Goal: Information Seeking & Learning: Learn about a topic

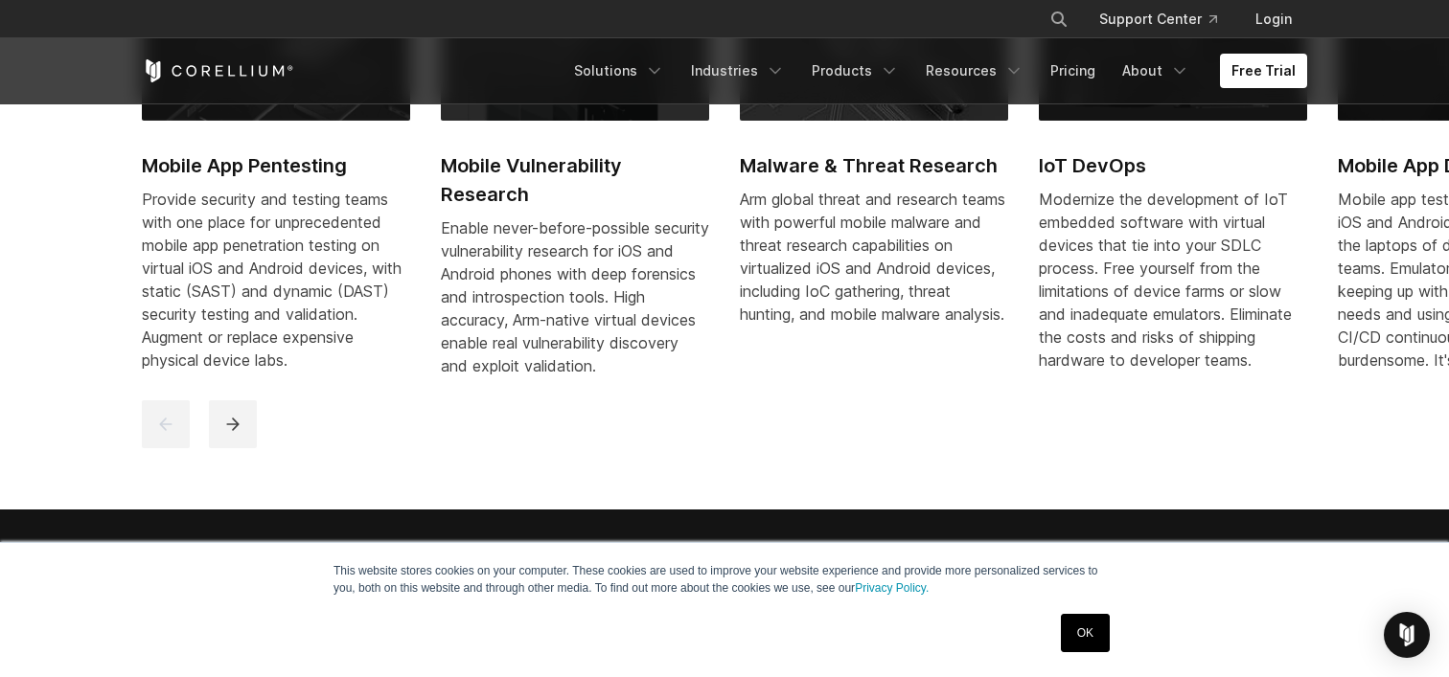
click at [201, 168] on h2 "Mobile App Pentesting" at bounding box center [276, 165] width 268 height 29
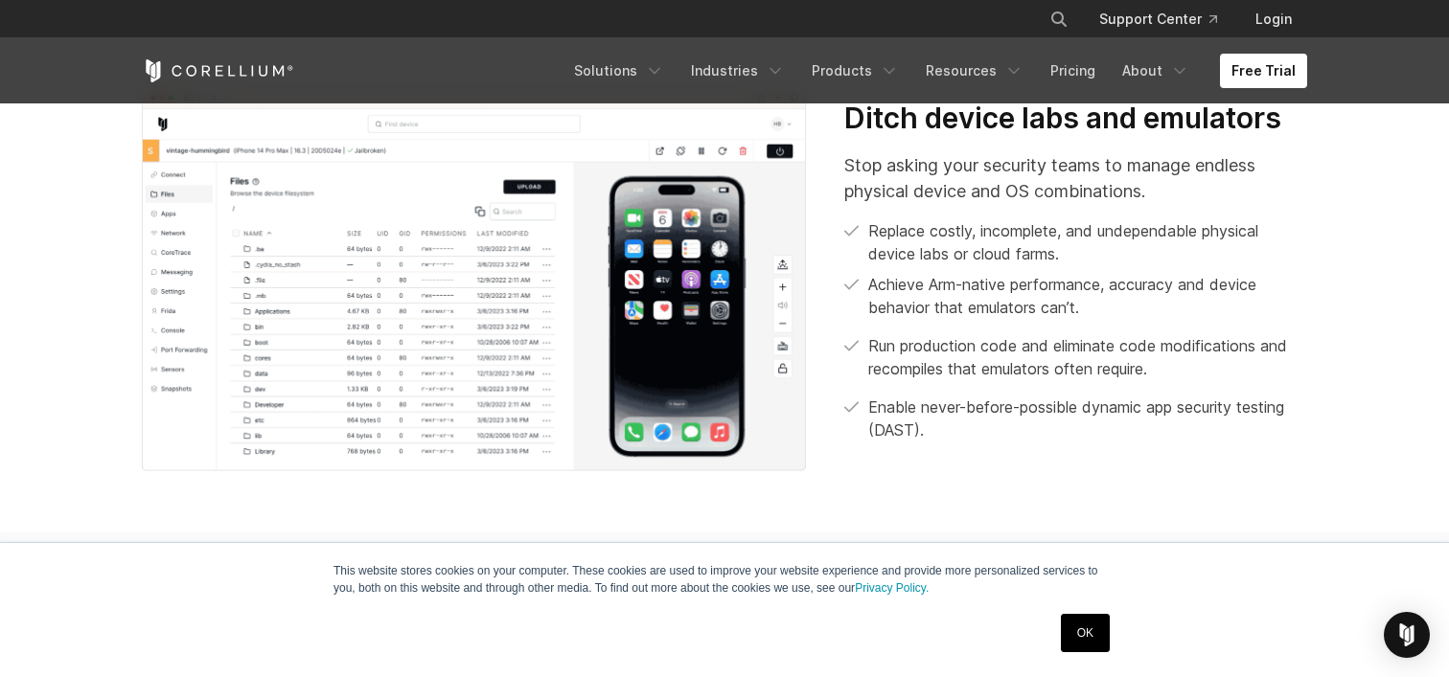
scroll to position [775, 0]
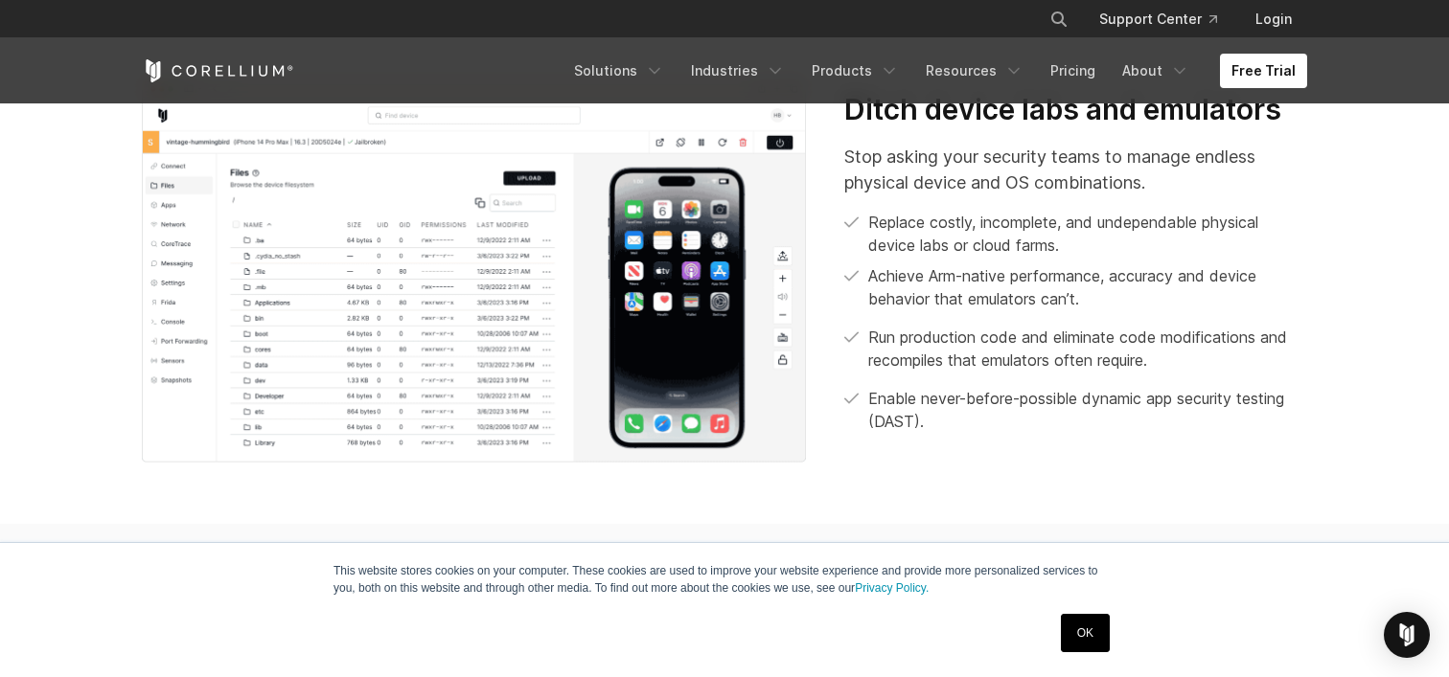
click at [1092, 646] on link "OK" at bounding box center [1085, 633] width 49 height 38
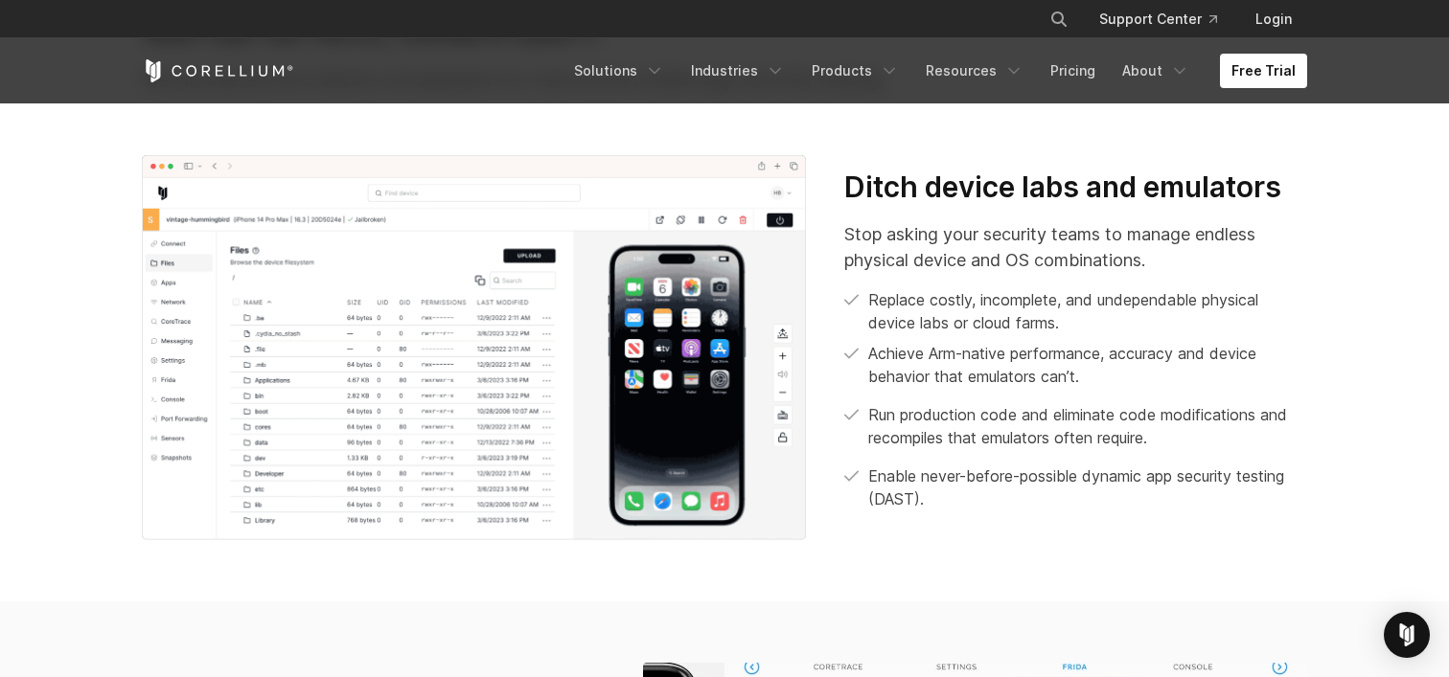
scroll to position [697, 0]
click at [493, 305] on img at bounding box center [474, 348] width 664 height 385
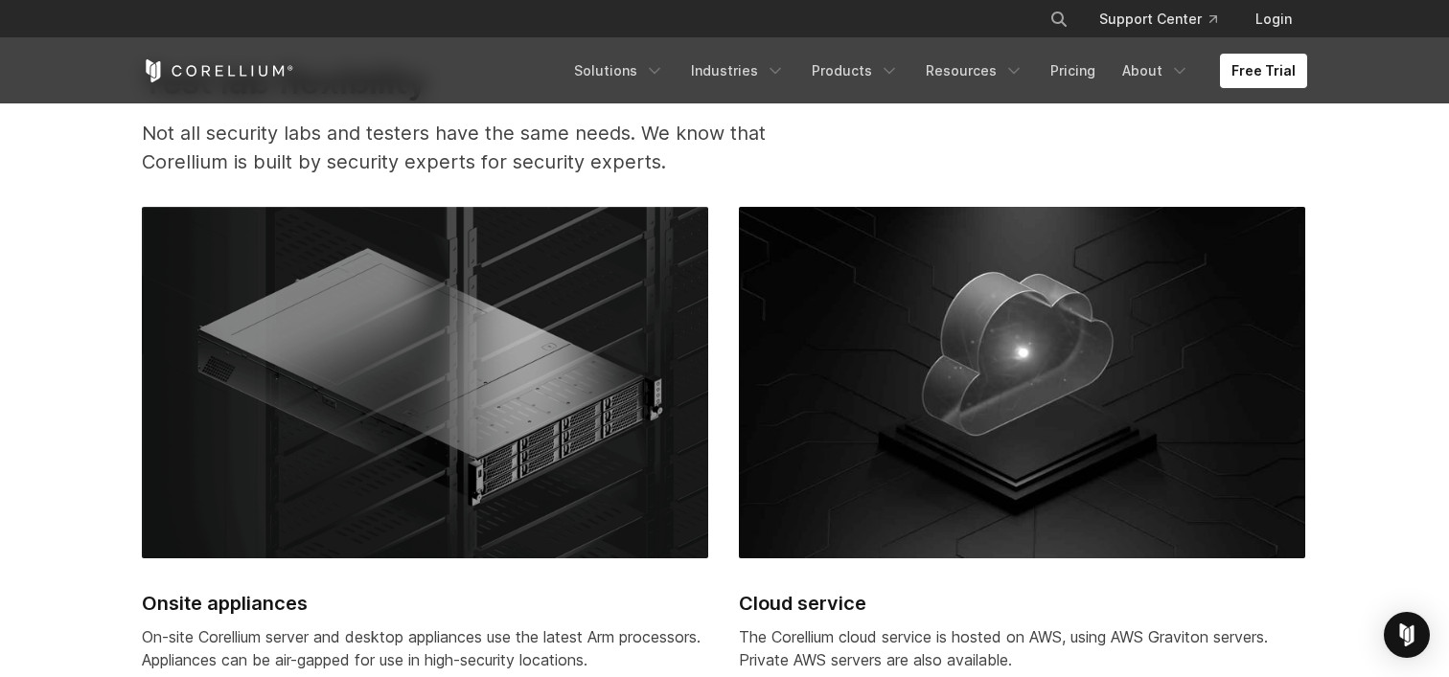
scroll to position [4765, 0]
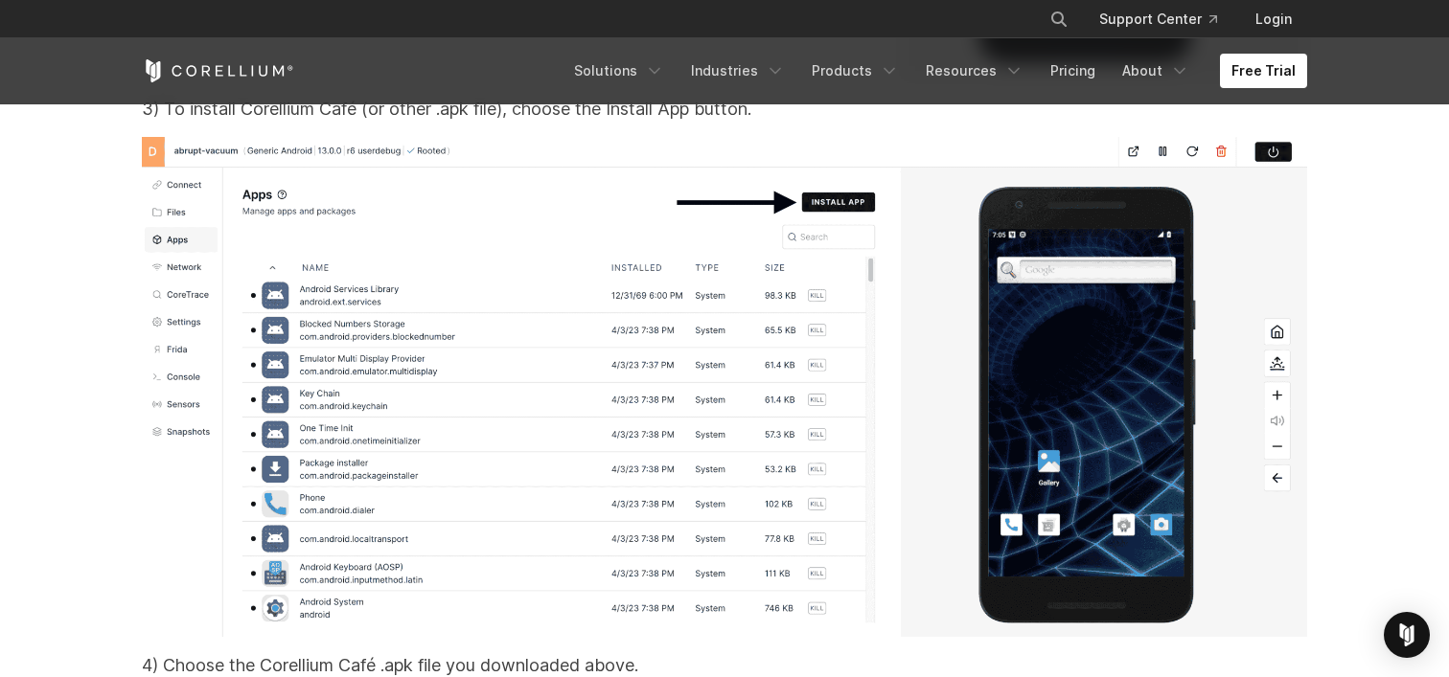
scroll to position [11465, 0]
